Goal: Task Accomplishment & Management: Manage account settings

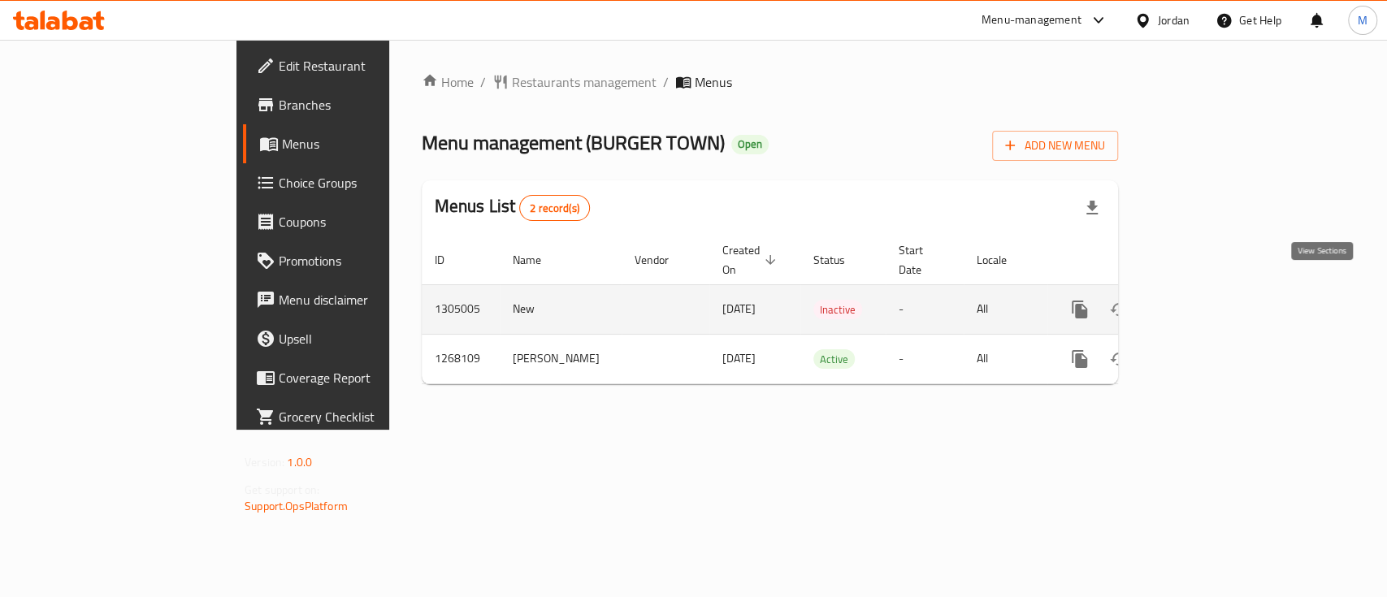
click at [1204, 302] on icon "enhanced table" at bounding box center [1197, 309] width 15 height 15
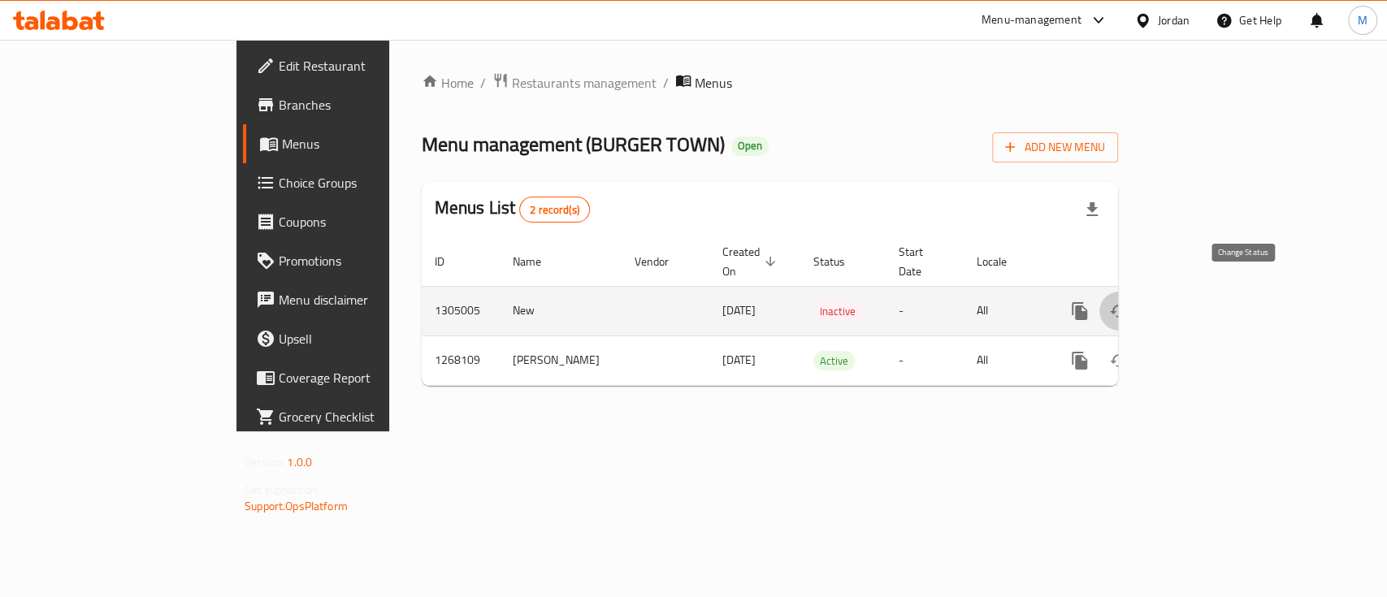
click at [1139, 302] on button "enhanced table" at bounding box center [1119, 311] width 39 height 39
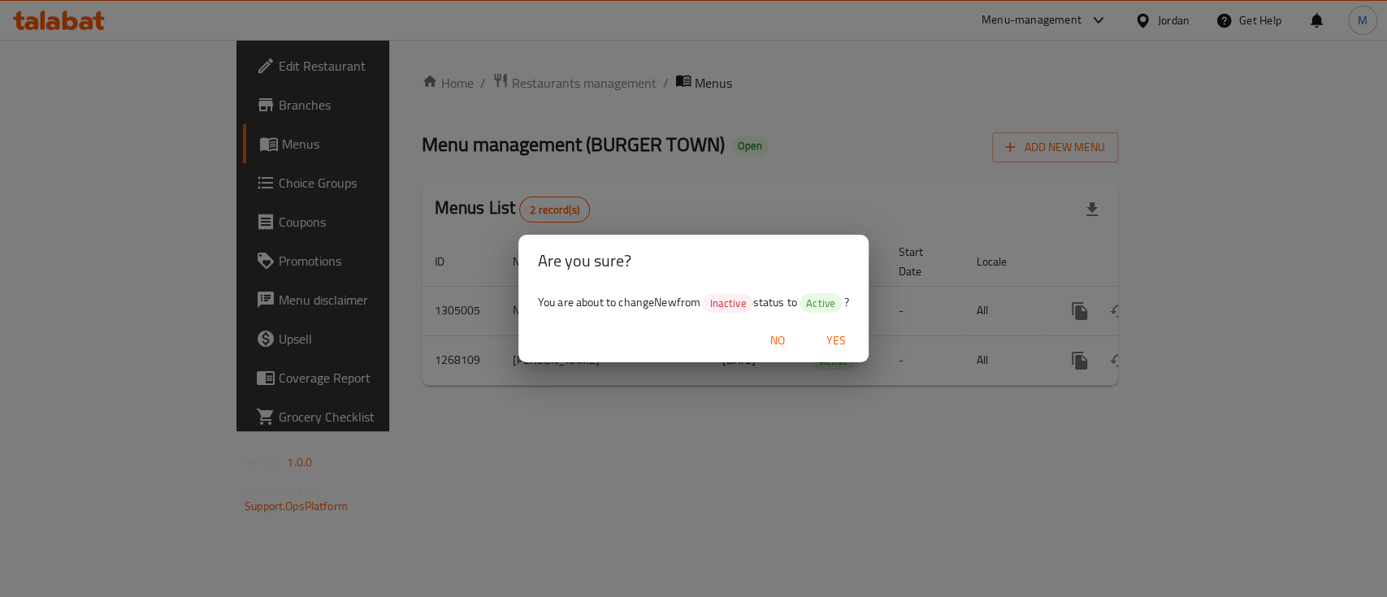
click at [832, 338] on span "Yes" at bounding box center [836, 341] width 39 height 20
